Goal: Task Accomplishment & Management: Manage account settings

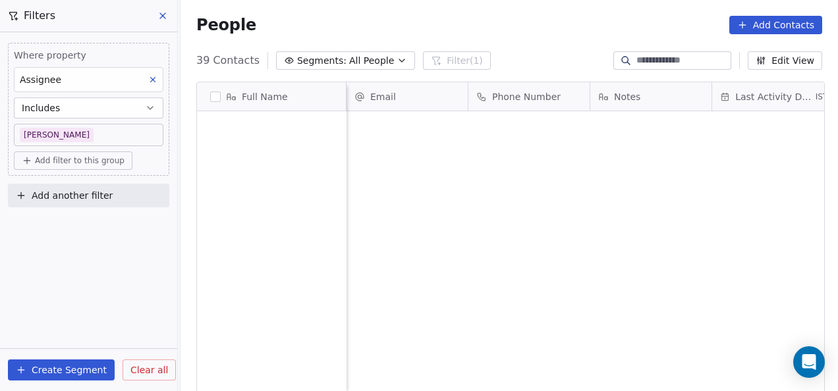
scroll to position [334, 649]
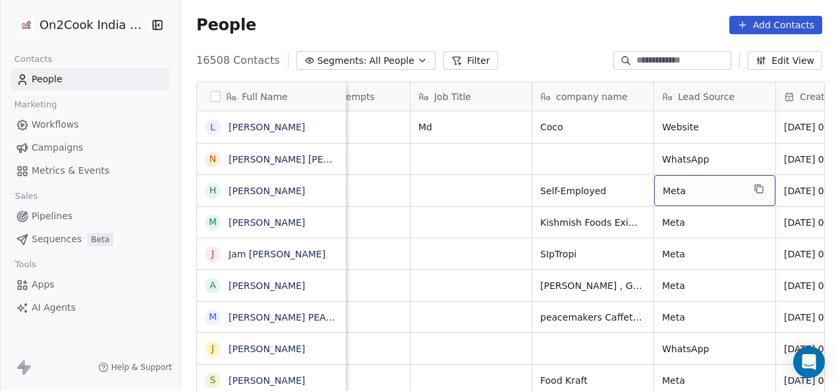
scroll to position [0, 805]
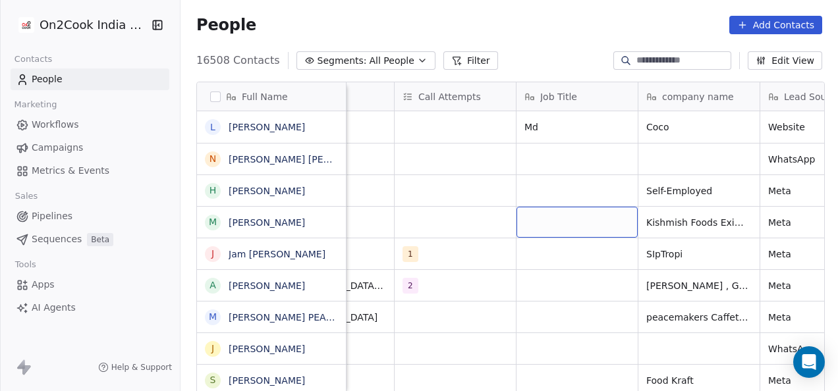
click at [540, 208] on div "grid" at bounding box center [576, 222] width 121 height 31
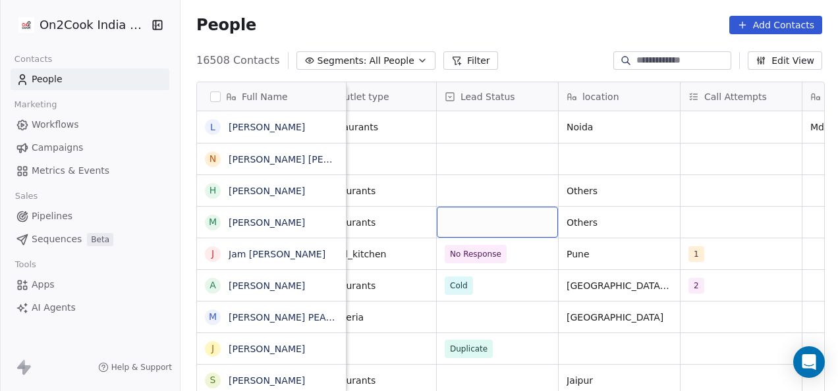
scroll to position [0, 398]
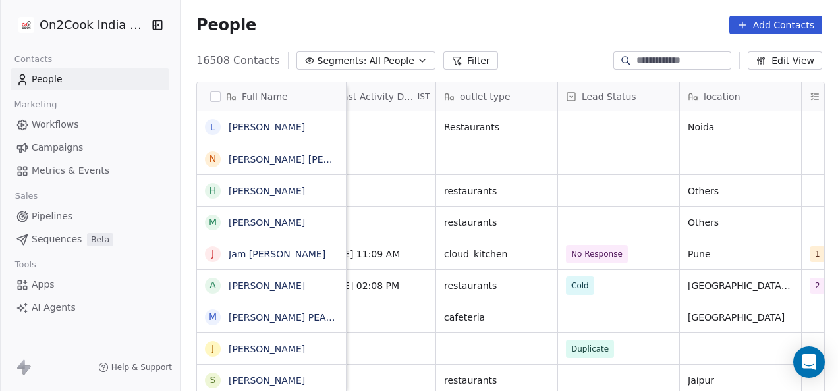
click at [471, 56] on button "Filter" at bounding box center [470, 60] width 55 height 18
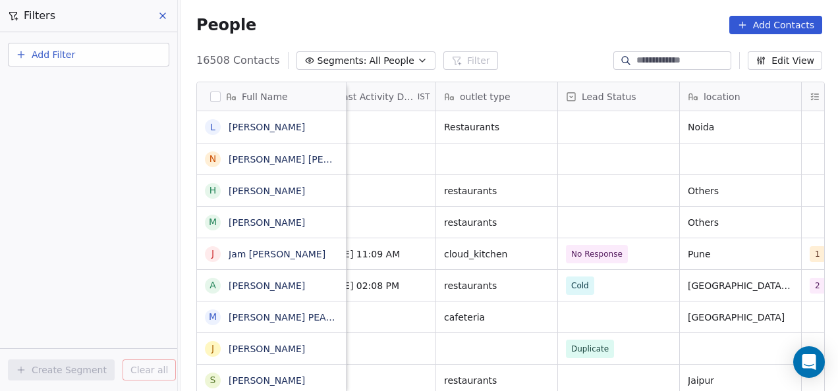
click at [76, 65] on button "Add Filter" at bounding box center [88, 55] width 161 height 24
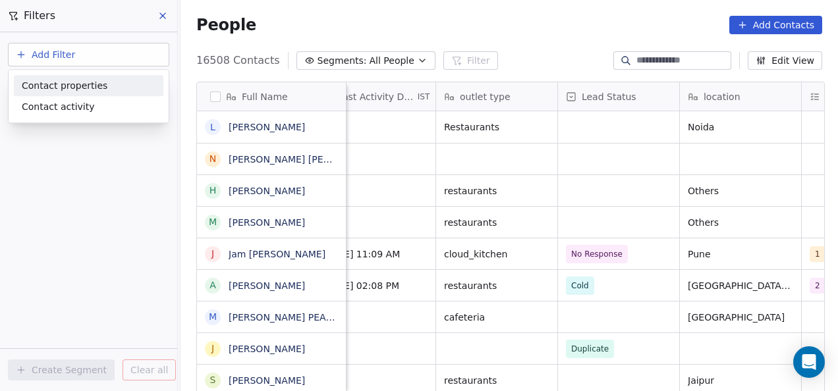
click at [76, 82] on span "Contact properties" at bounding box center [65, 86] width 86 height 14
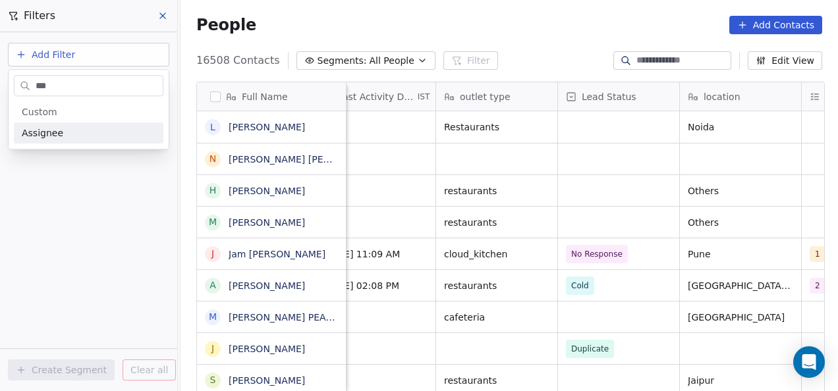
type input "***"
click at [100, 132] on div "Assignee" at bounding box center [89, 132] width 134 height 13
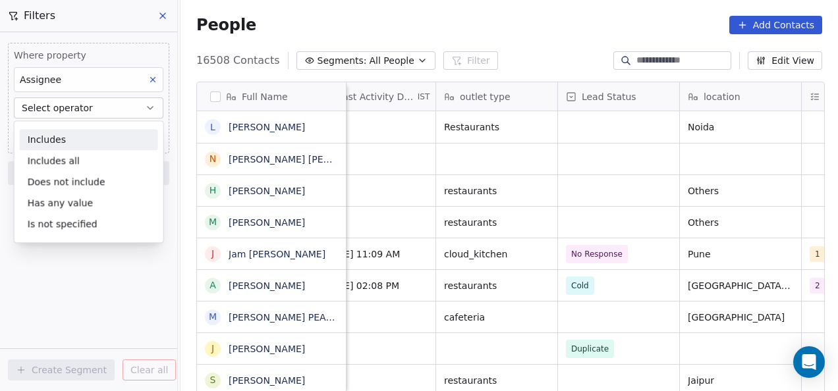
click at [97, 129] on div "Includes" at bounding box center [89, 139] width 138 height 21
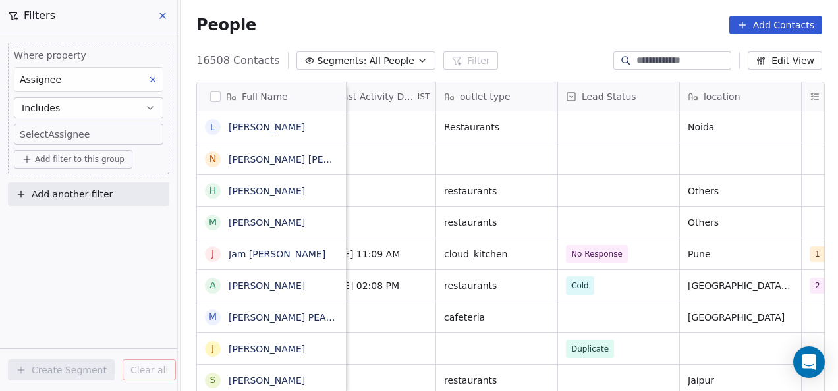
click at [80, 156] on span "Add filter to this group" at bounding box center [80, 159] width 90 height 11
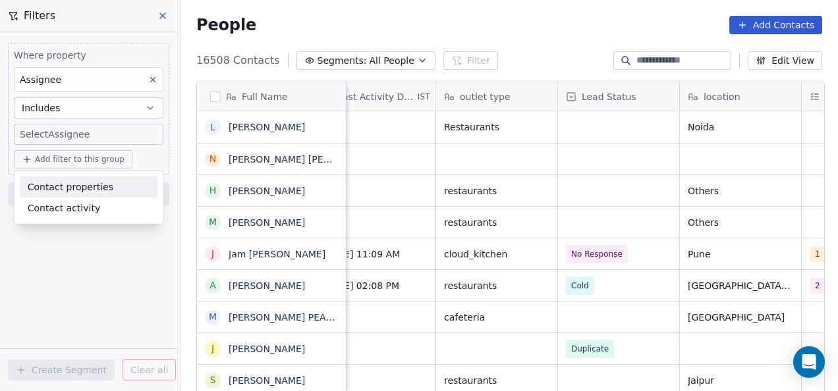
click at [67, 135] on html "On2Cook India Pvt. Ltd. Contacts People Marketing Workflows Campaigns Metrics &…" at bounding box center [419, 195] width 838 height 391
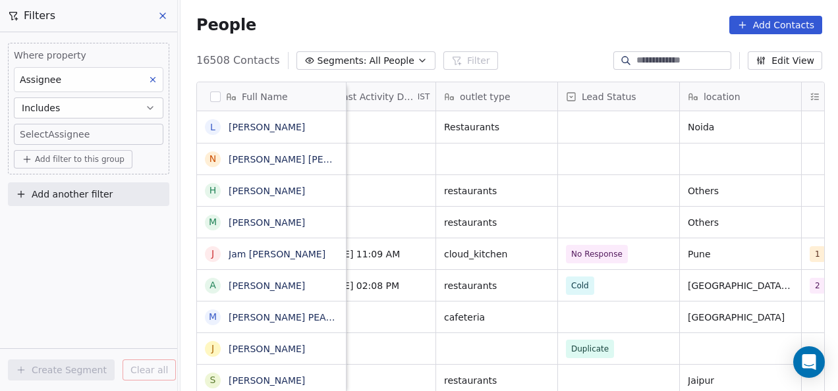
click at [76, 135] on body "On2Cook India Pvt. Ltd. Contacts People Marketing Workflows Campaigns Metrics &…" at bounding box center [419, 195] width 838 height 391
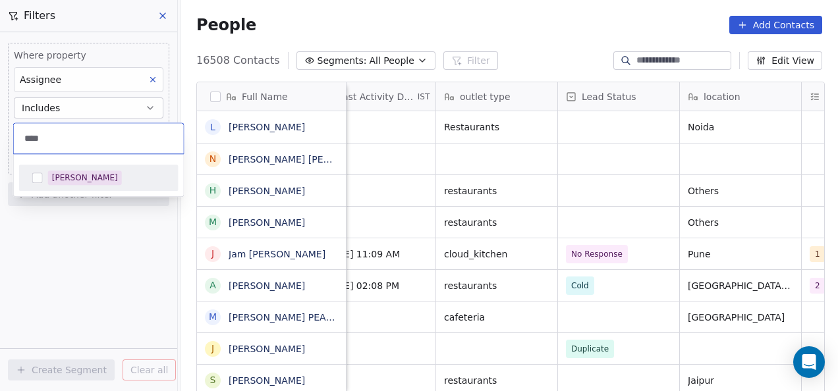
type input "****"
click at [32, 179] on button "Suggestions" at bounding box center [37, 178] width 11 height 11
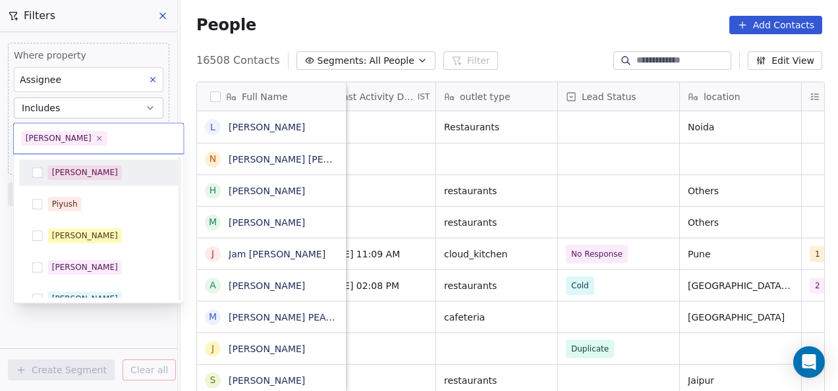
scroll to position [299, 0]
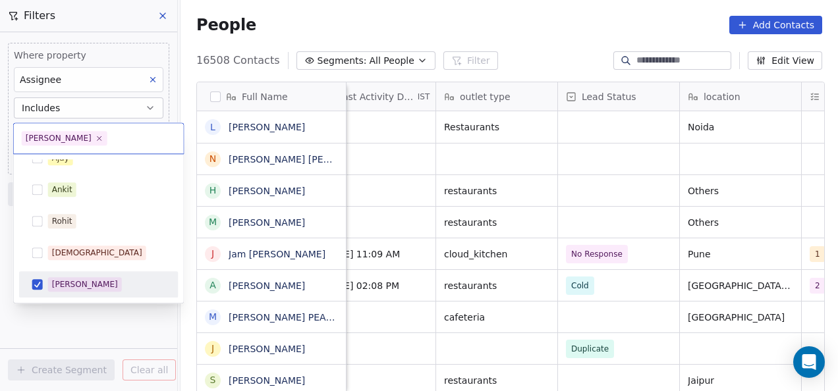
click at [45, 315] on html "On2Cook India Pvt. Ltd. Contacts People Marketing Workflows Campaigns Metrics &…" at bounding box center [419, 195] width 838 height 391
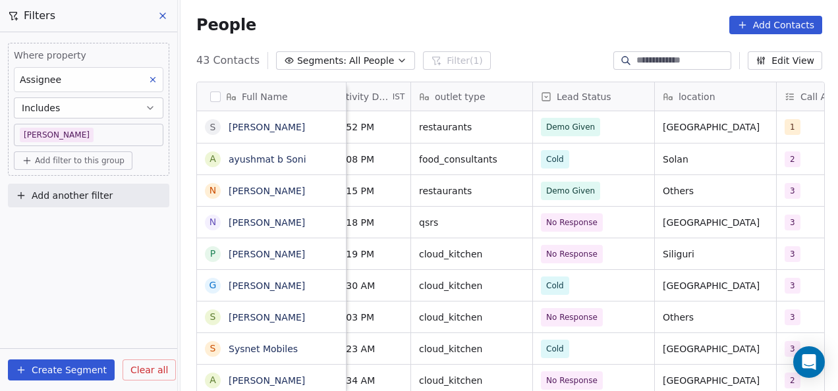
scroll to position [0, 423]
click at [568, 98] on span "Lead Status" at bounding box center [583, 96] width 55 height 13
click at [507, 143] on html "On2Cook India Pvt. Ltd. Contacts People Marketing Workflows Campaigns Metrics &…" at bounding box center [419, 195] width 838 height 391
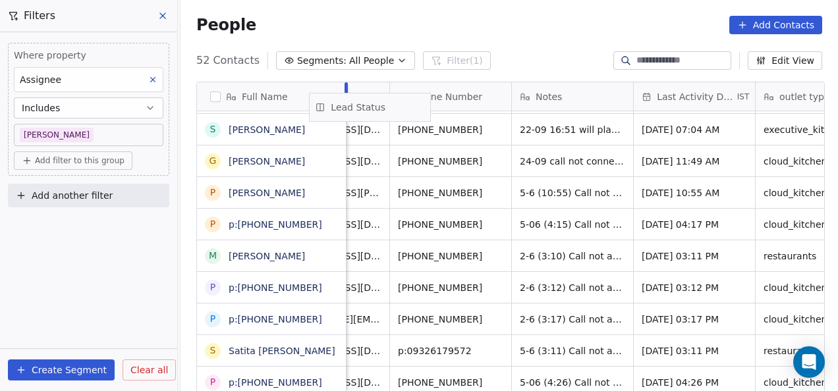
scroll to position [0, 67]
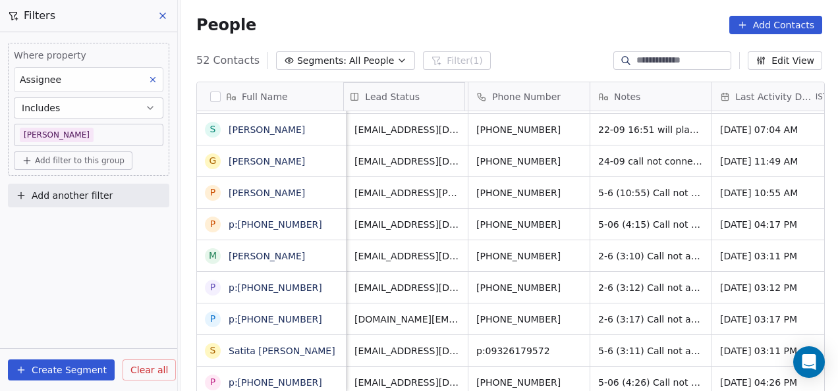
drag, startPoint x: 775, startPoint y: 92, endPoint x: 400, endPoint y: 86, distance: 374.7
click at [400, 86] on div "Full Name N [PERSON_NAME] P [PERSON_NAME] G [PERSON_NAME] S [PERSON_NAME] S Sys…" at bounding box center [510, 238] width 627 height 313
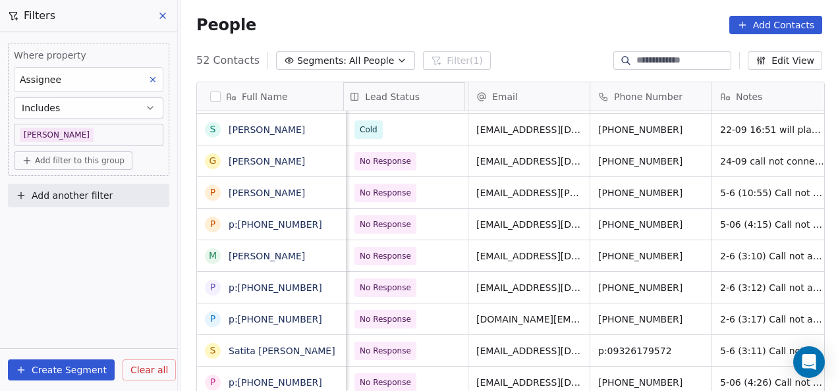
scroll to position [0, 0]
drag, startPoint x: 419, startPoint y: 95, endPoint x: 502, endPoint y: 96, distance: 83.0
click at [502, 96] on div "Full Name N [PERSON_NAME] P [PERSON_NAME] G [PERSON_NAME] S [PERSON_NAME] S Sys…" at bounding box center [510, 238] width 627 height 313
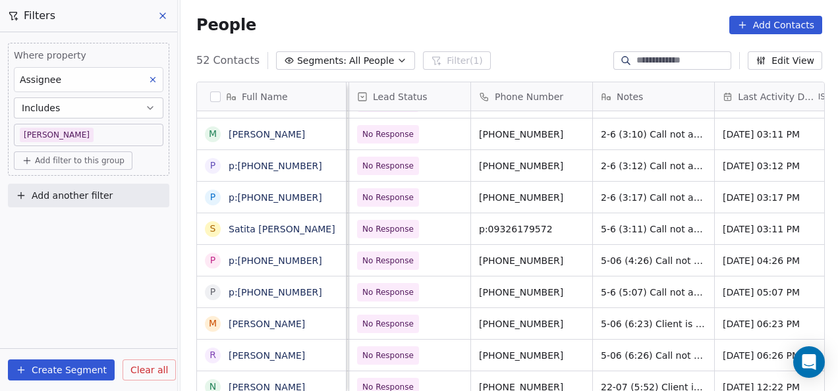
scroll to position [0, 119]
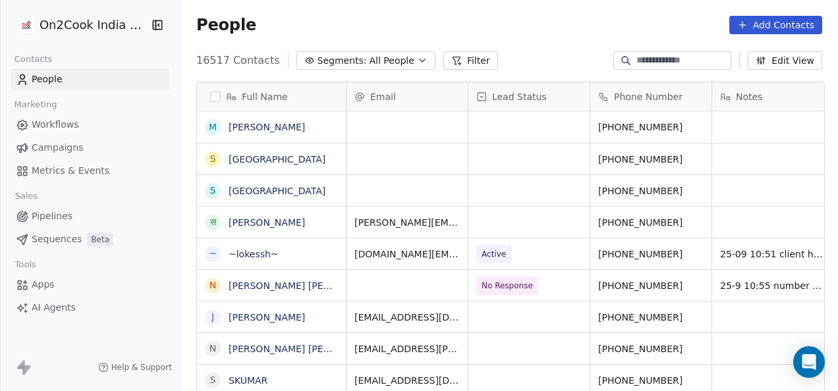
scroll to position [334, 649]
click at [450, 57] on button "Filter" at bounding box center [470, 60] width 55 height 18
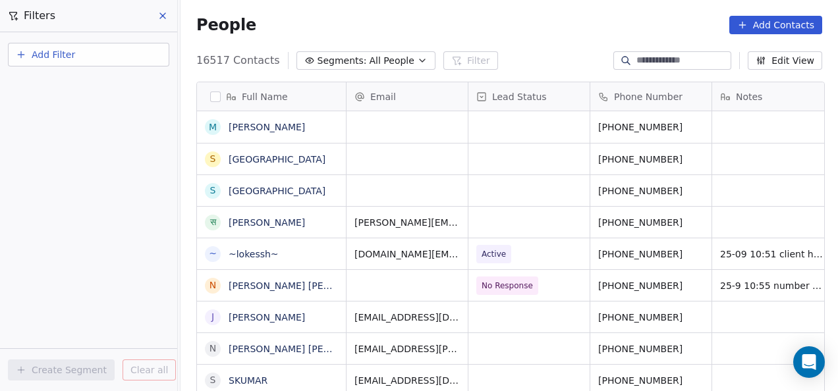
click at [128, 55] on button "Add Filter" at bounding box center [88, 55] width 161 height 24
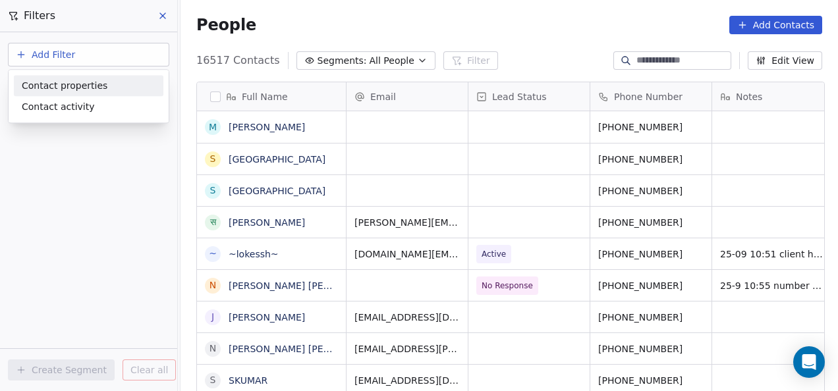
click at [108, 87] on div "Contact properties" at bounding box center [89, 86] width 134 height 14
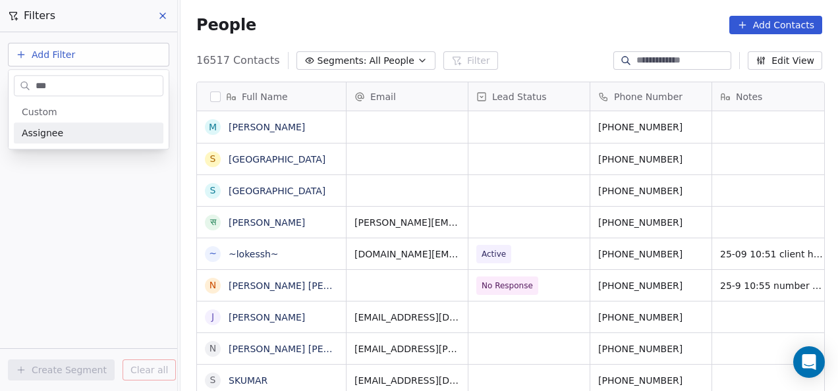
type input "***"
click at [58, 135] on span "Assignee" at bounding box center [42, 132] width 41 height 13
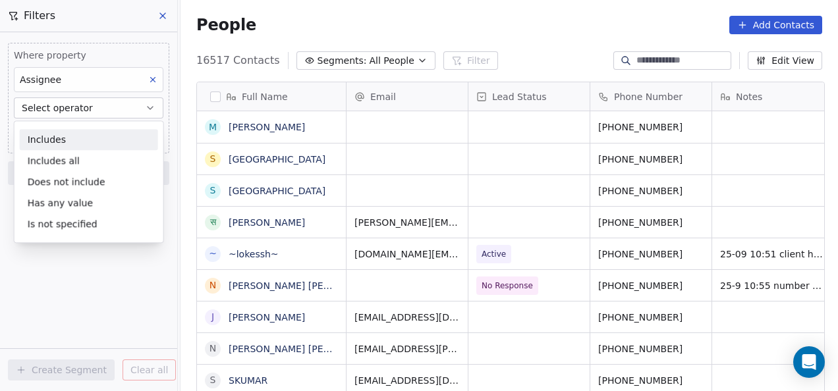
click at [73, 138] on div "Includes" at bounding box center [89, 139] width 138 height 21
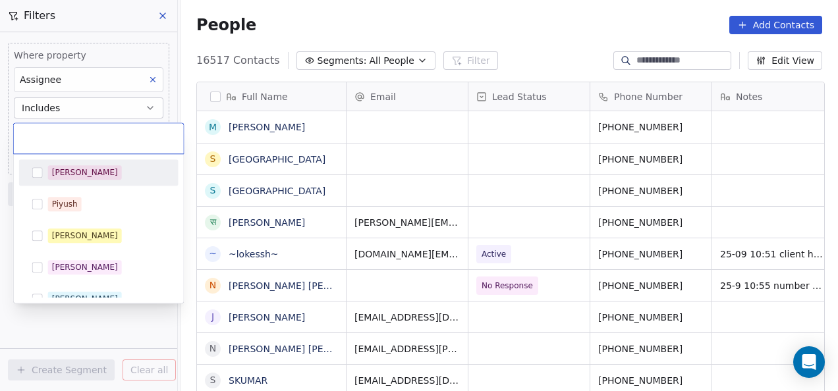
click at [60, 131] on body "On2Cook India Pvt. Ltd. Contacts People Marketing Workflows Campaigns Metrics &…" at bounding box center [419, 195] width 838 height 391
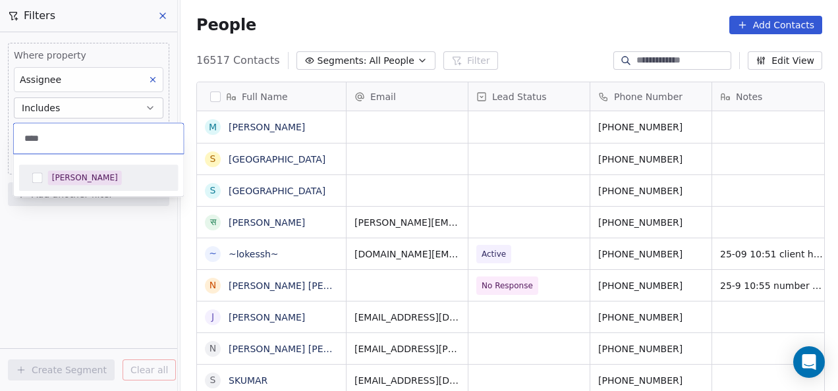
type input "****"
click at [69, 173] on div "[PERSON_NAME]" at bounding box center [85, 178] width 66 height 12
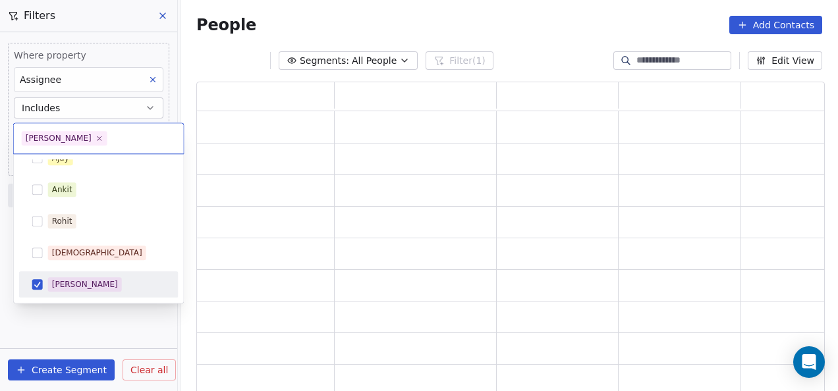
click at [87, 331] on html "On2Cook India Pvt. Ltd. Contacts People Marketing Workflows Campaigns Metrics &…" at bounding box center [419, 195] width 838 height 391
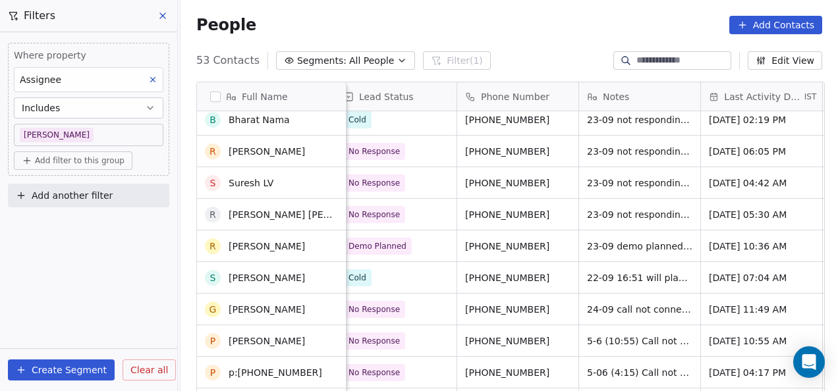
scroll to position [0, 0]
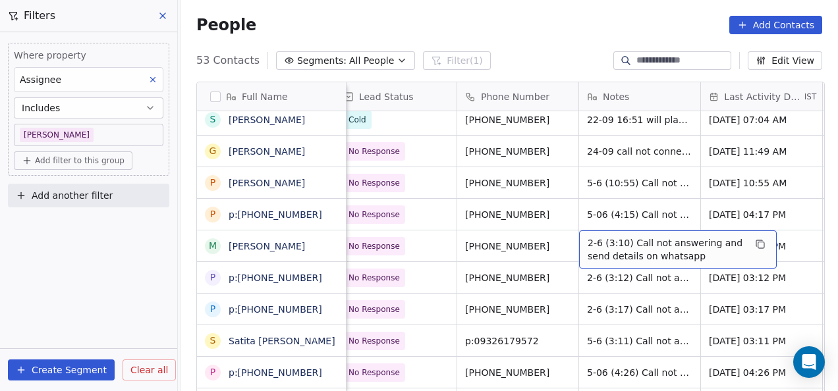
click at [587, 246] on span "2-6 (3:10) Call not answering and send details on whatsapp" at bounding box center [665, 249] width 157 height 26
click at [593, 246] on span "2-6 (3:10) Call not answering and send details on whatsapp" at bounding box center [665, 249] width 157 height 26
click at [601, 240] on span "2-6 (3:10) Call not answering and send details on whatsapp" at bounding box center [665, 249] width 157 height 26
drag, startPoint x: 601, startPoint y: 240, endPoint x: 625, endPoint y: 250, distance: 26.5
click at [625, 250] on span "2-6 (3:10) Call not answering and send details on whatsapp" at bounding box center [665, 249] width 157 height 26
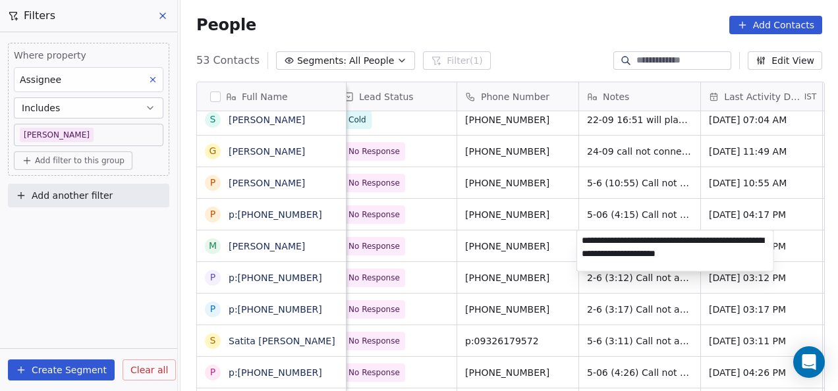
type textarea "**********"
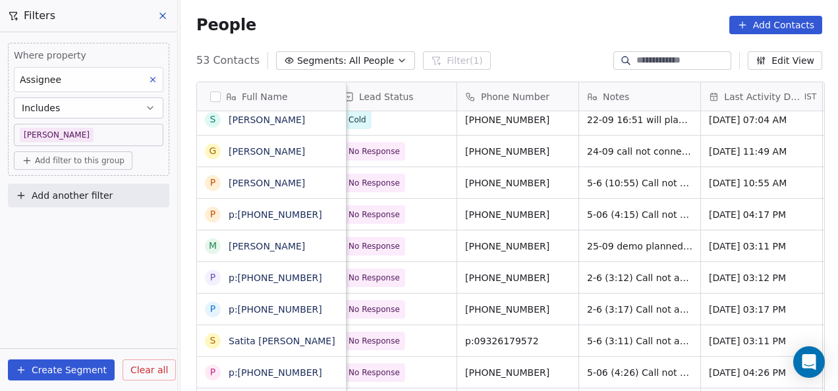
click at [542, 253] on html "On2Cook India Pvt. Ltd. Contacts People Marketing Workflows Campaigns Metrics &…" at bounding box center [419, 195] width 838 height 391
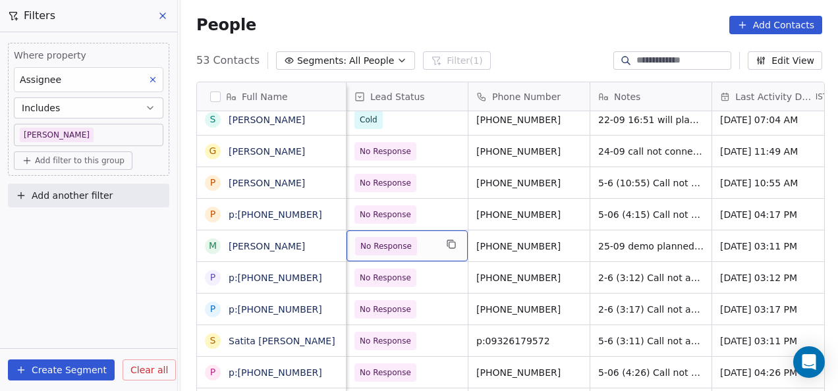
click at [391, 248] on span "No Response" at bounding box center [385, 246] width 51 height 13
click at [382, 248] on span "No Response" at bounding box center [385, 246] width 51 height 13
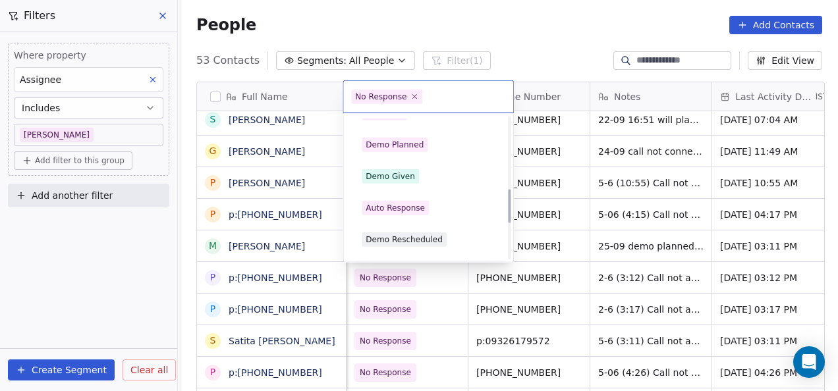
scroll to position [305, 0]
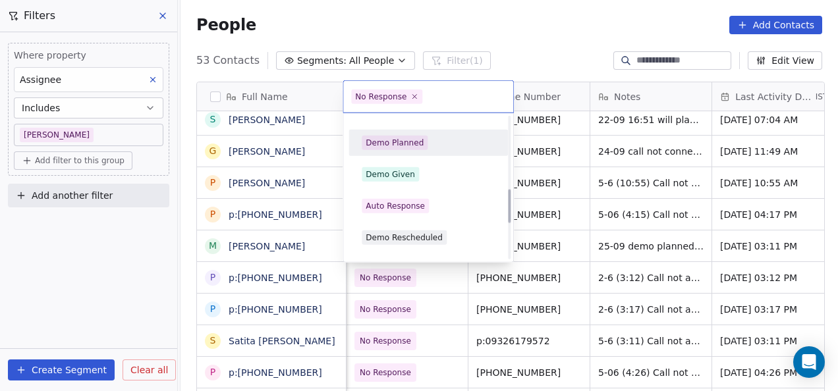
click at [389, 149] on div "Demo Planned" at bounding box center [428, 142] width 149 height 21
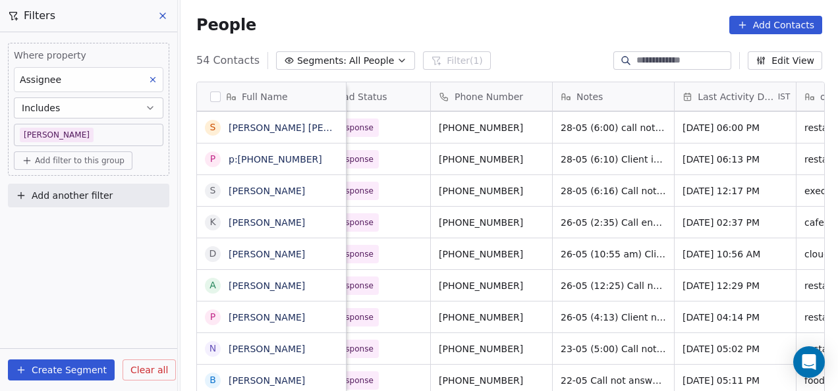
scroll to position [10, 127]
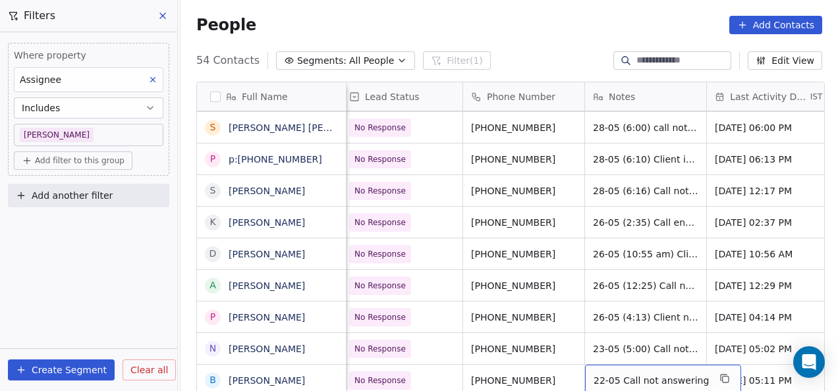
drag, startPoint x: 589, startPoint y: 375, endPoint x: 589, endPoint y: 366, distance: 8.6
click at [589, 366] on div "22-05 Call not answering" at bounding box center [663, 380] width 156 height 31
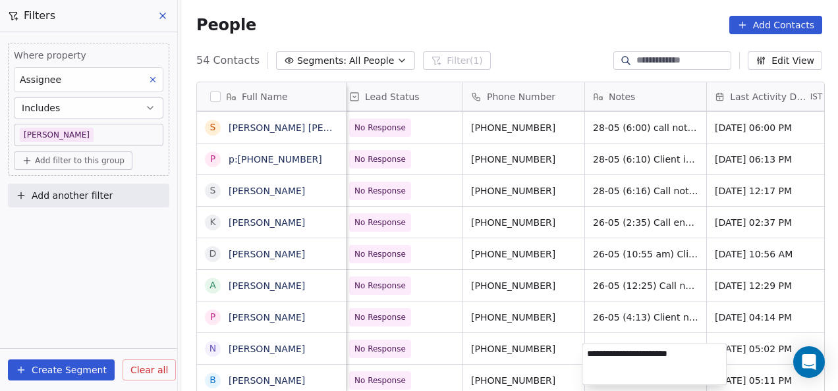
click at [589, 363] on textarea "**********" at bounding box center [654, 364] width 144 height 41
click at [577, 153] on html "On2Cook India Pvt. Ltd. Contacts People Marketing Workflows Campaigns Metrics &…" at bounding box center [419, 195] width 838 height 391
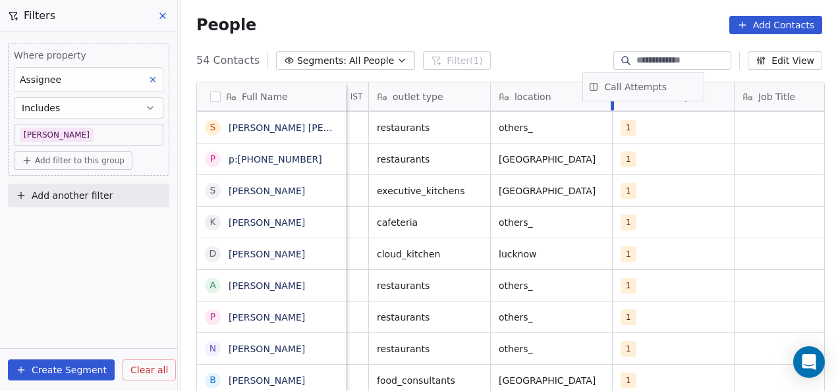
scroll to position [0, 587]
drag, startPoint x: 685, startPoint y: 95, endPoint x: 452, endPoint y: 108, distance: 234.1
click at [452, 108] on div "Full Name P Pravir Saxena p p:+919657727617 m mijendra patel p p:+919618630456 …" at bounding box center [510, 238] width 627 height 313
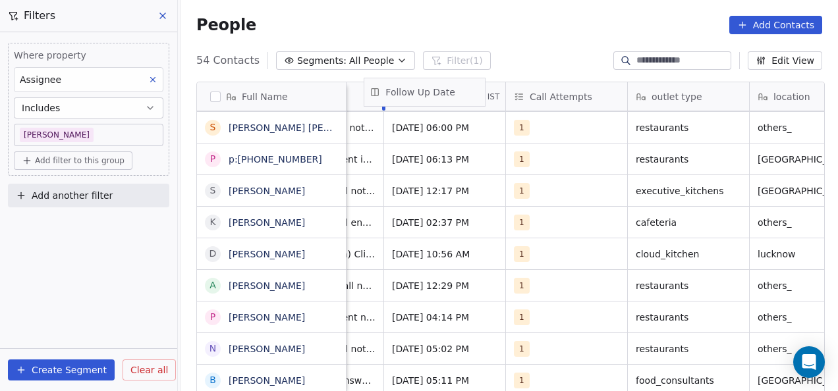
scroll to position [0, 437]
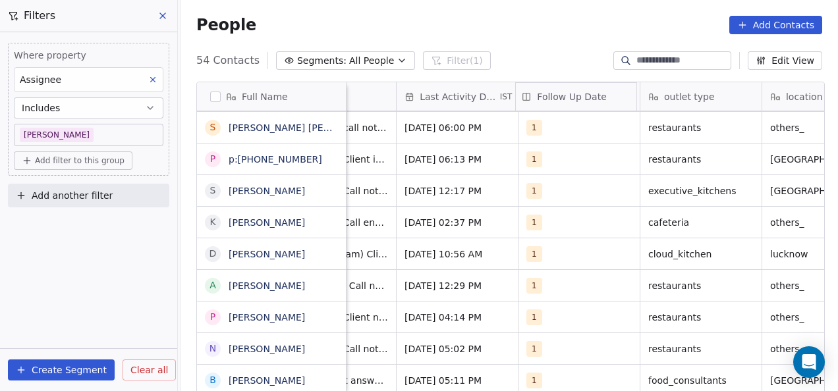
drag, startPoint x: 482, startPoint y: 95, endPoint x: 559, endPoint y: 82, distance: 78.0
click at [559, 82] on div "Full Name P Pravir Saxena p p:+919657727617 m mijendra patel p p:+919618630456 …" at bounding box center [510, 238] width 627 height 313
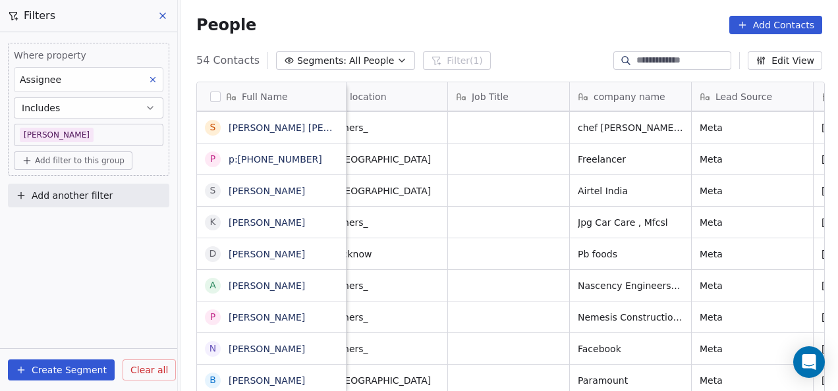
scroll to position [0, 890]
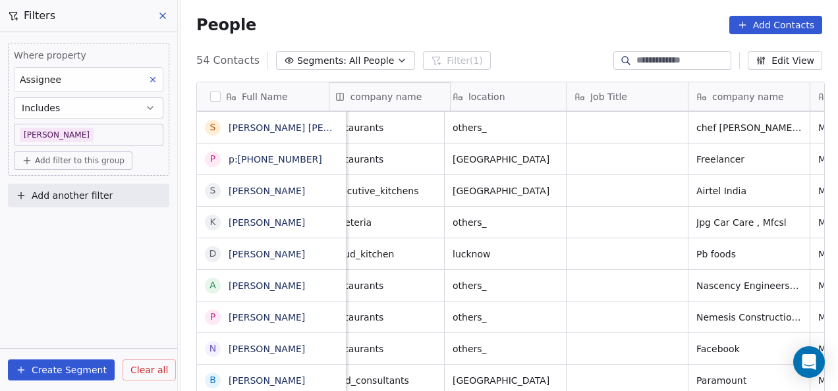
drag, startPoint x: 736, startPoint y: 96, endPoint x: 433, endPoint y: 99, distance: 302.9
click at [433, 99] on div "Full Name P Pravir Saxena p p:+919657727617 m mijendra patel p p:+919618630456 …" at bounding box center [510, 238] width 627 height 313
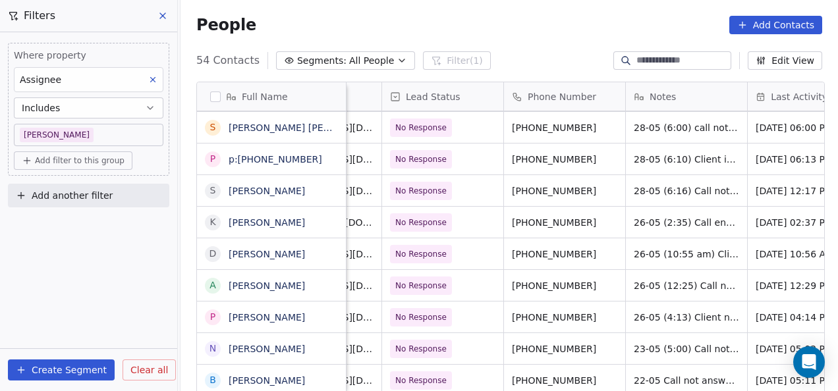
scroll to position [10, 123]
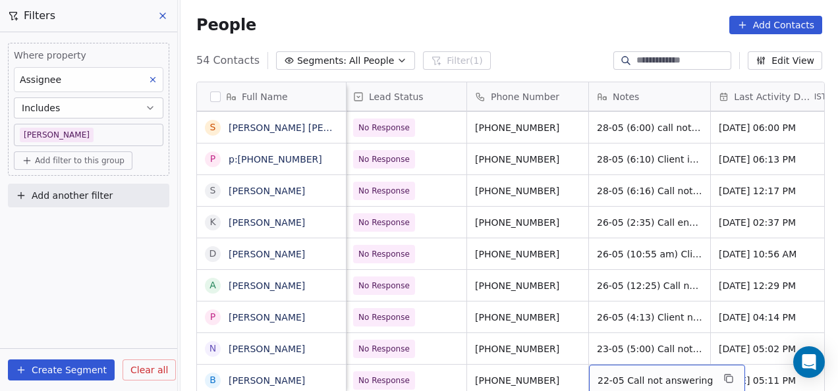
click at [601, 374] on span "22-05 Call not answering" at bounding box center [654, 380] width 115 height 13
click at [599, 374] on span "22-05 Call not answering" at bounding box center [654, 380] width 115 height 13
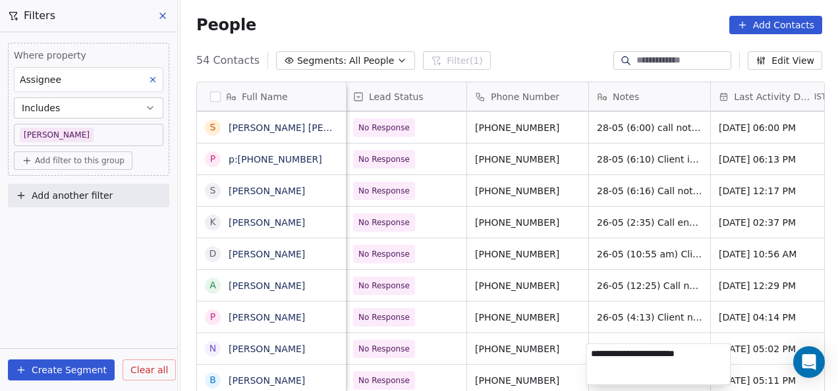
type textarea "**********"
click at [585, 11] on html "On2Cook India Pvt. Ltd. Contacts People Marketing Workflows Campaigns Metrics &…" at bounding box center [419, 195] width 838 height 391
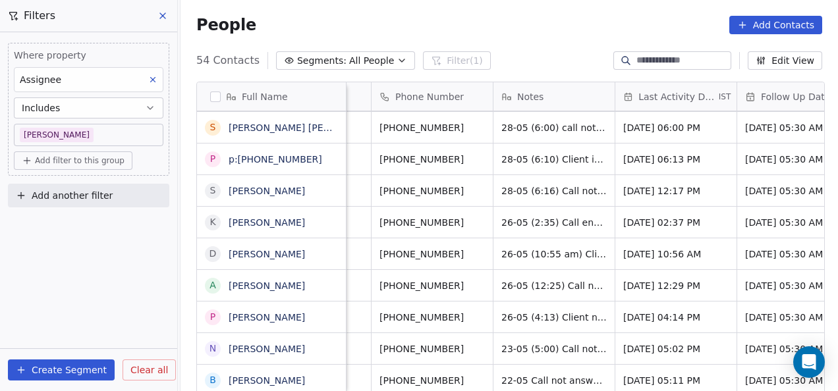
scroll to position [10, 219]
click at [501, 374] on span "22-05 Call not answering" at bounding box center [558, 380] width 115 height 13
type textarea "**********"
click at [482, 367] on html "On2Cook India Pvt. Ltd. Contacts People Marketing Workflows Campaigns Metrics &…" at bounding box center [419, 195] width 838 height 391
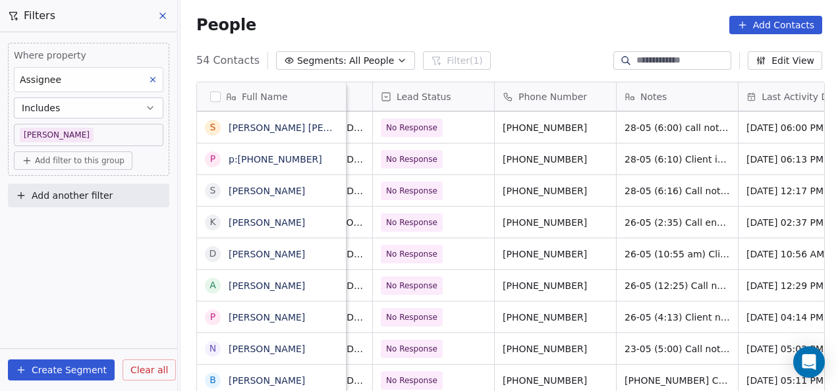
scroll to position [10, 96]
click at [651, 373] on span "25-09 22-05 Call not answering" at bounding box center [702, 384] width 157 height 26
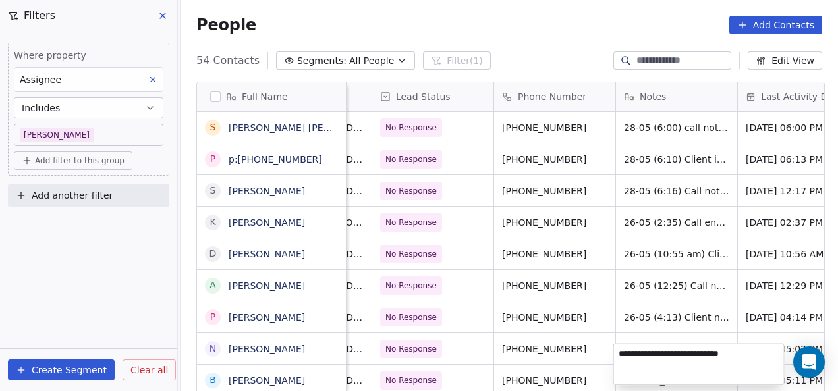
click at [651, 373] on textarea "**********" at bounding box center [699, 364] width 170 height 41
click at [637, 349] on textarea "**********" at bounding box center [699, 364] width 170 height 41
type textarea "**********"
click at [699, 292] on html "On2Cook India Pvt. Ltd. Contacts People Marketing Workflows Campaigns Metrics &…" at bounding box center [419, 195] width 838 height 391
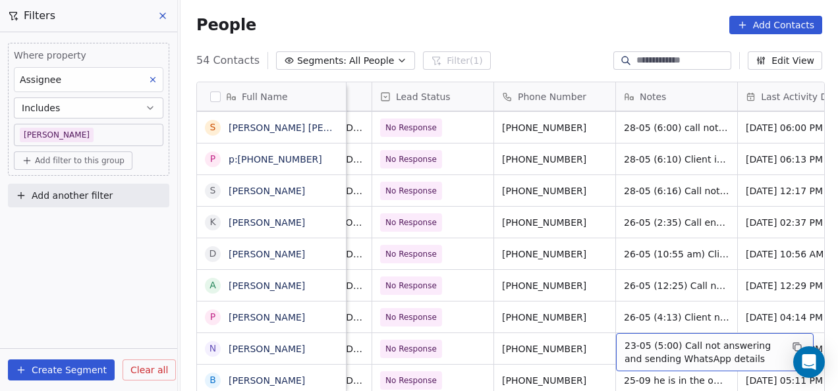
click at [641, 339] on span "23-05 (5:00) Call not answering and sending WhatsApp details" at bounding box center [702, 352] width 157 height 26
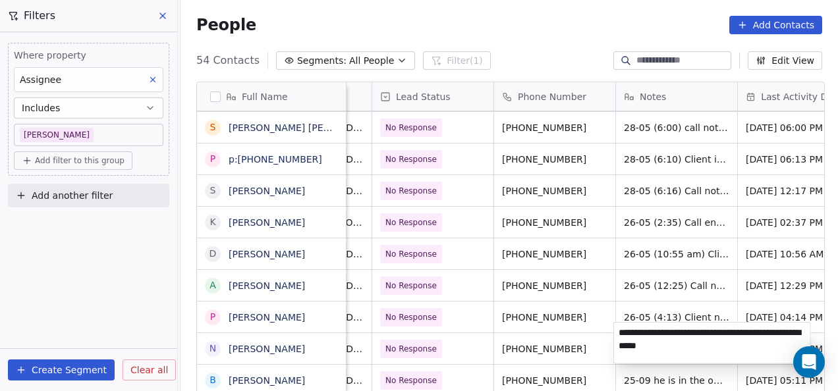
click at [643, 336] on textarea "**********" at bounding box center [712, 343] width 196 height 41
type textarea "**********"
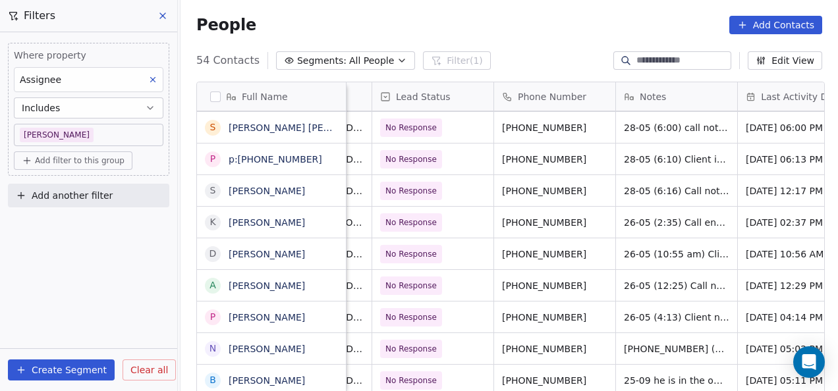
drag, startPoint x: 684, startPoint y: 290, endPoint x: 565, endPoint y: 332, distance: 126.4
click at [565, 332] on html "On2Cook India Pvt. Ltd. Contacts People Marketing Workflows Campaigns Metrics &…" at bounding box center [419, 195] width 838 height 391
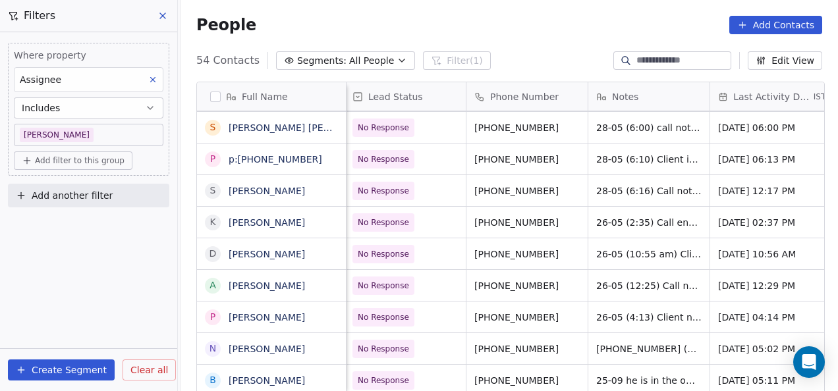
scroll to position [1462, 0]
